Goal: Task Accomplishment & Management: Use online tool/utility

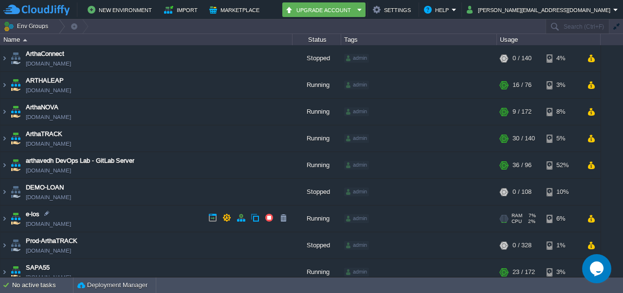
click at [71, 225] on link "[DOMAIN_NAME]" at bounding box center [48, 224] width 45 height 10
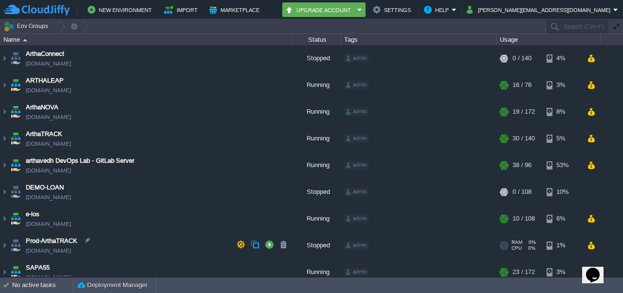
scroll to position [18, 0]
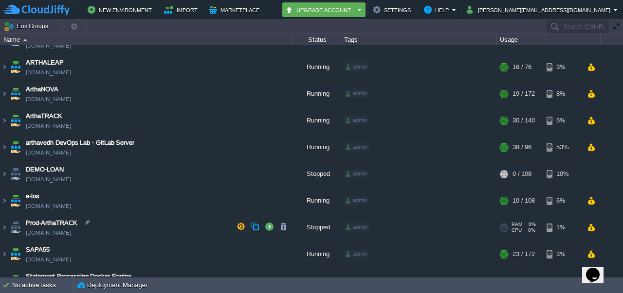
click at [270, 234] on td "Prod-ArthaTRACK prod-arthatrack.cloudjiffy.net" at bounding box center [146, 228] width 292 height 27
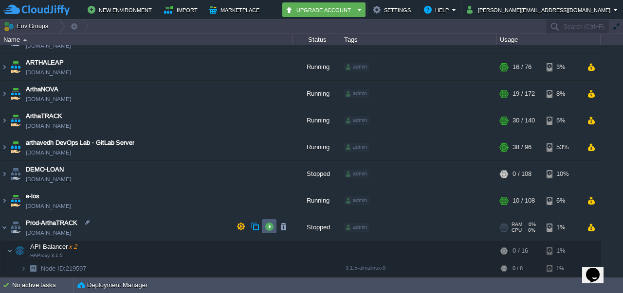
click at [271, 231] on td at bounding box center [269, 226] width 15 height 15
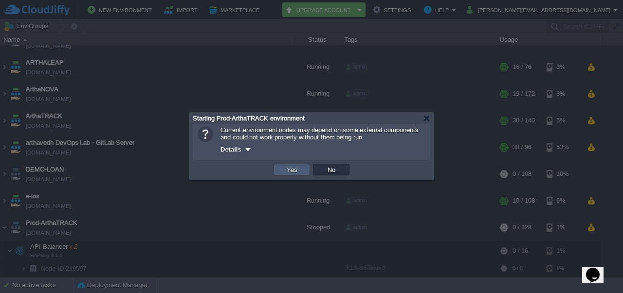
click at [291, 168] on button "Yes" at bounding box center [292, 169] width 17 height 9
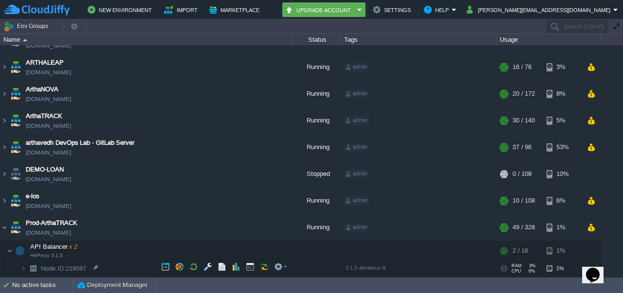
scroll to position [105, 0]
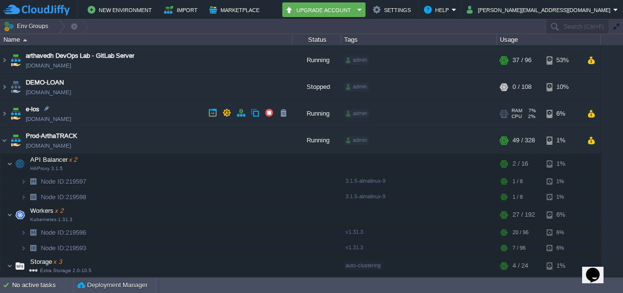
click at [70, 120] on link "[DOMAIN_NAME]" at bounding box center [48, 119] width 45 height 10
click at [5, 139] on img at bounding box center [4, 141] width 8 height 26
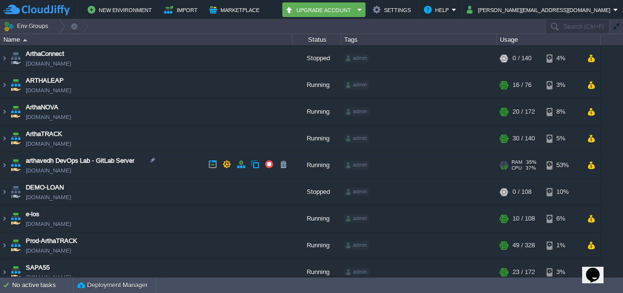
scroll to position [31, 0]
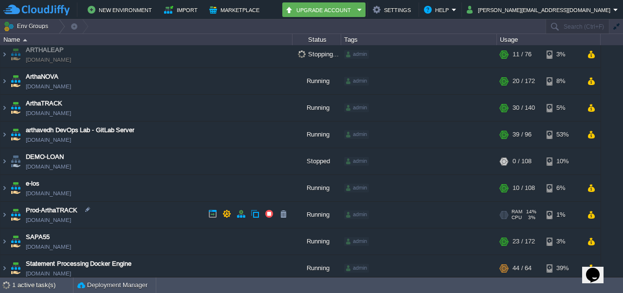
click at [66, 218] on link "[DOMAIN_NAME]" at bounding box center [48, 221] width 45 height 10
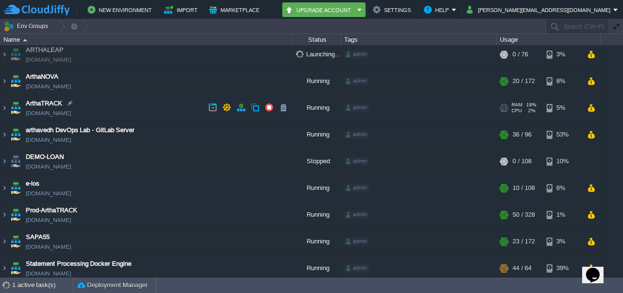
click at [61, 117] on link "[DOMAIN_NAME]" at bounding box center [48, 114] width 45 height 10
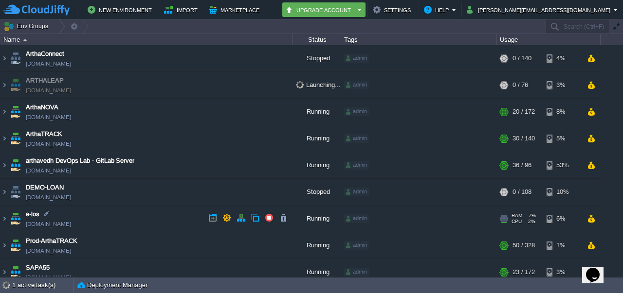
scroll to position [34, 0]
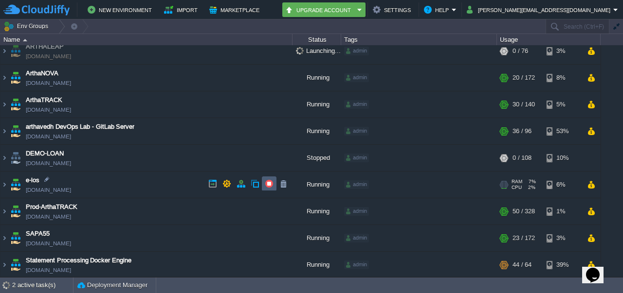
click at [270, 187] on button "button" at bounding box center [269, 184] width 9 height 9
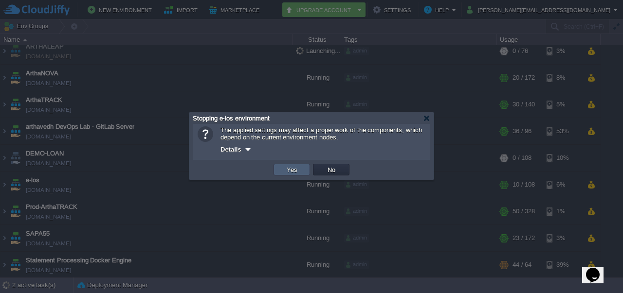
click at [293, 169] on button "Yes" at bounding box center [292, 169] width 17 height 9
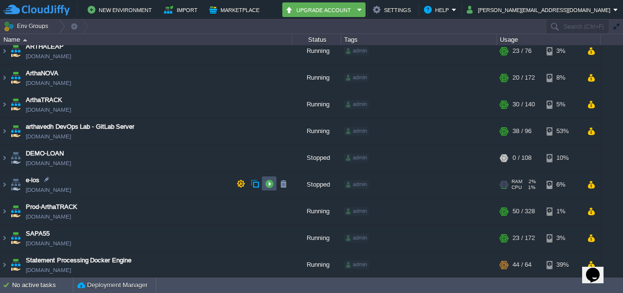
click at [268, 185] on button "button" at bounding box center [269, 184] width 9 height 9
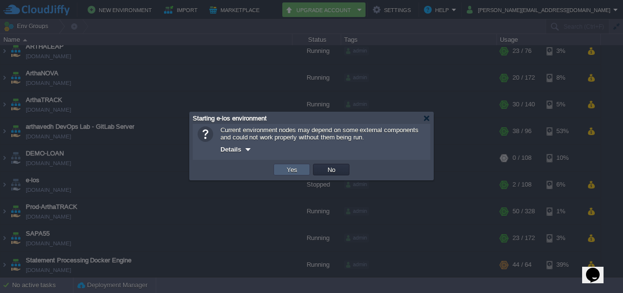
click at [291, 172] on button "Yes" at bounding box center [292, 169] width 17 height 9
